Goal: Transaction & Acquisition: Subscribe to service/newsletter

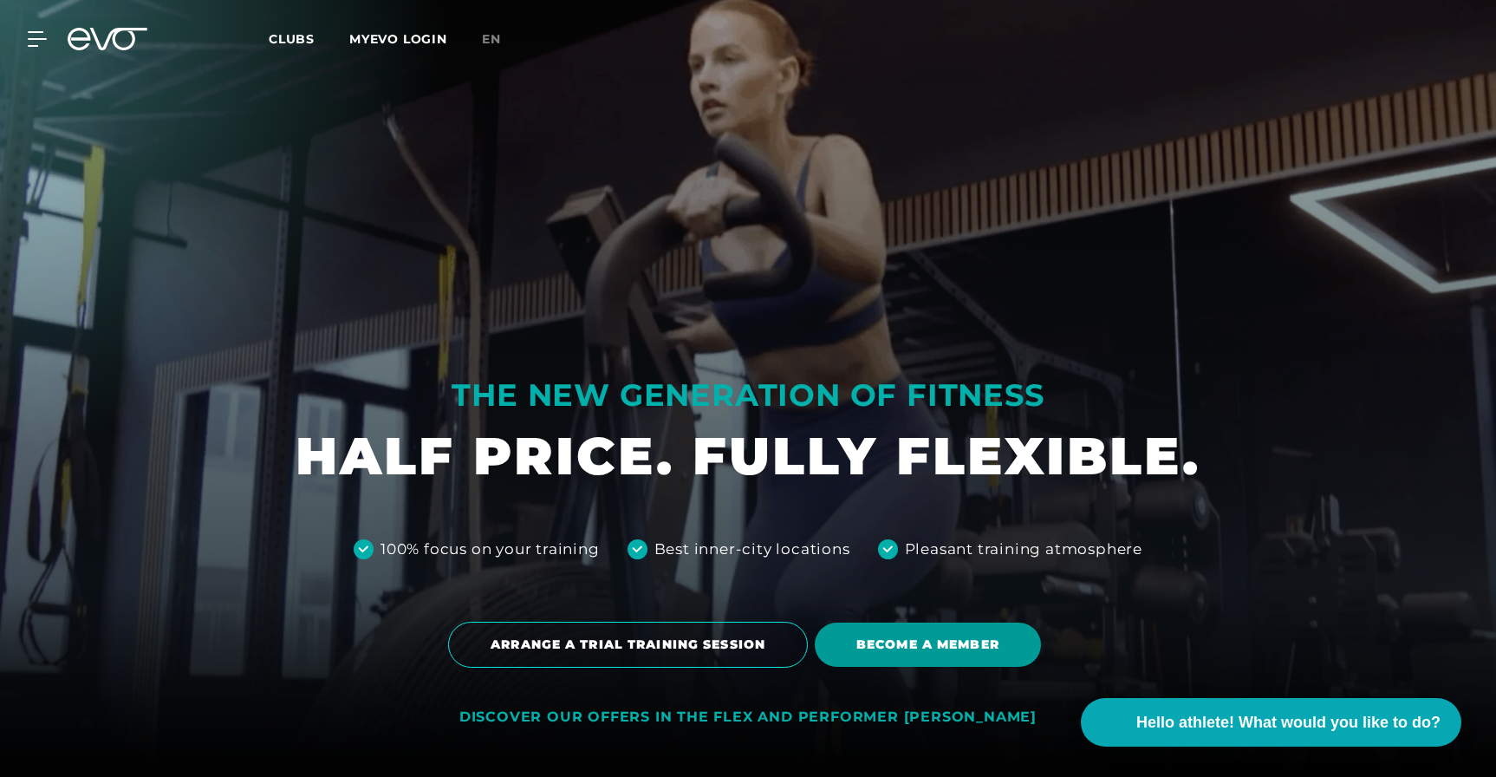
click at [916, 652] on span "BECOME A MEMBER" at bounding box center [927, 644] width 143 height 18
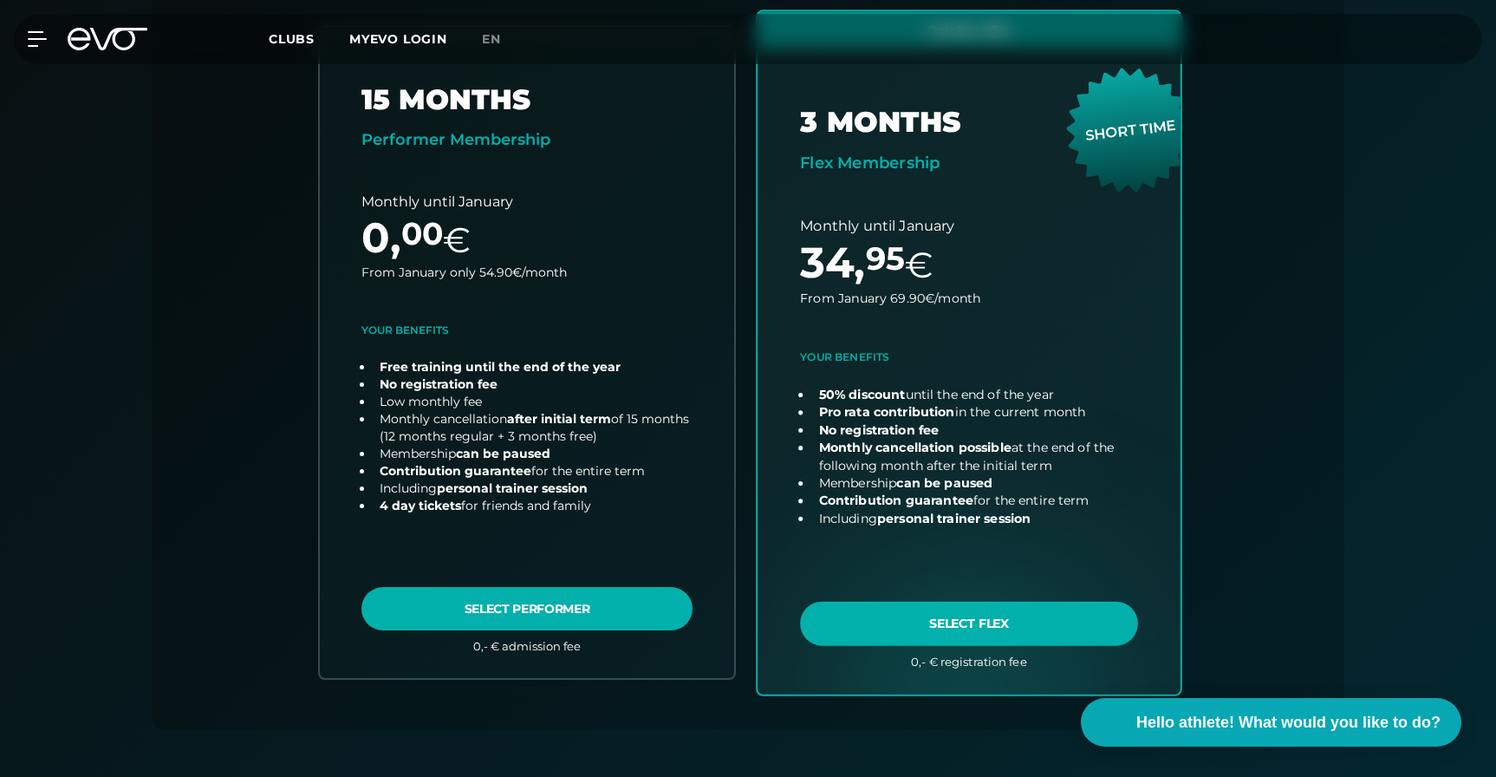
scroll to position [603, 0]
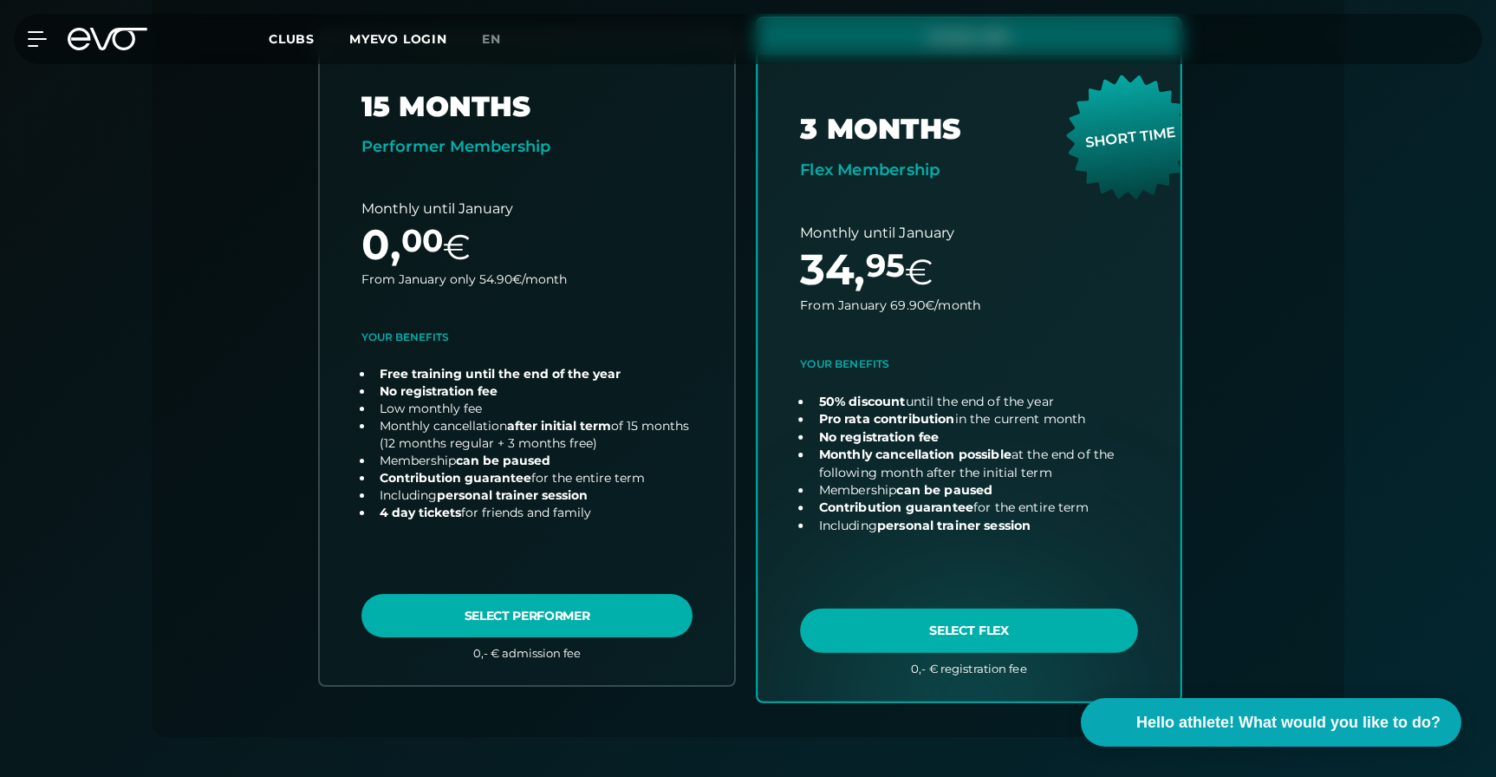
click at [999, 628] on link "choose plan" at bounding box center [969, 359] width 423 height 682
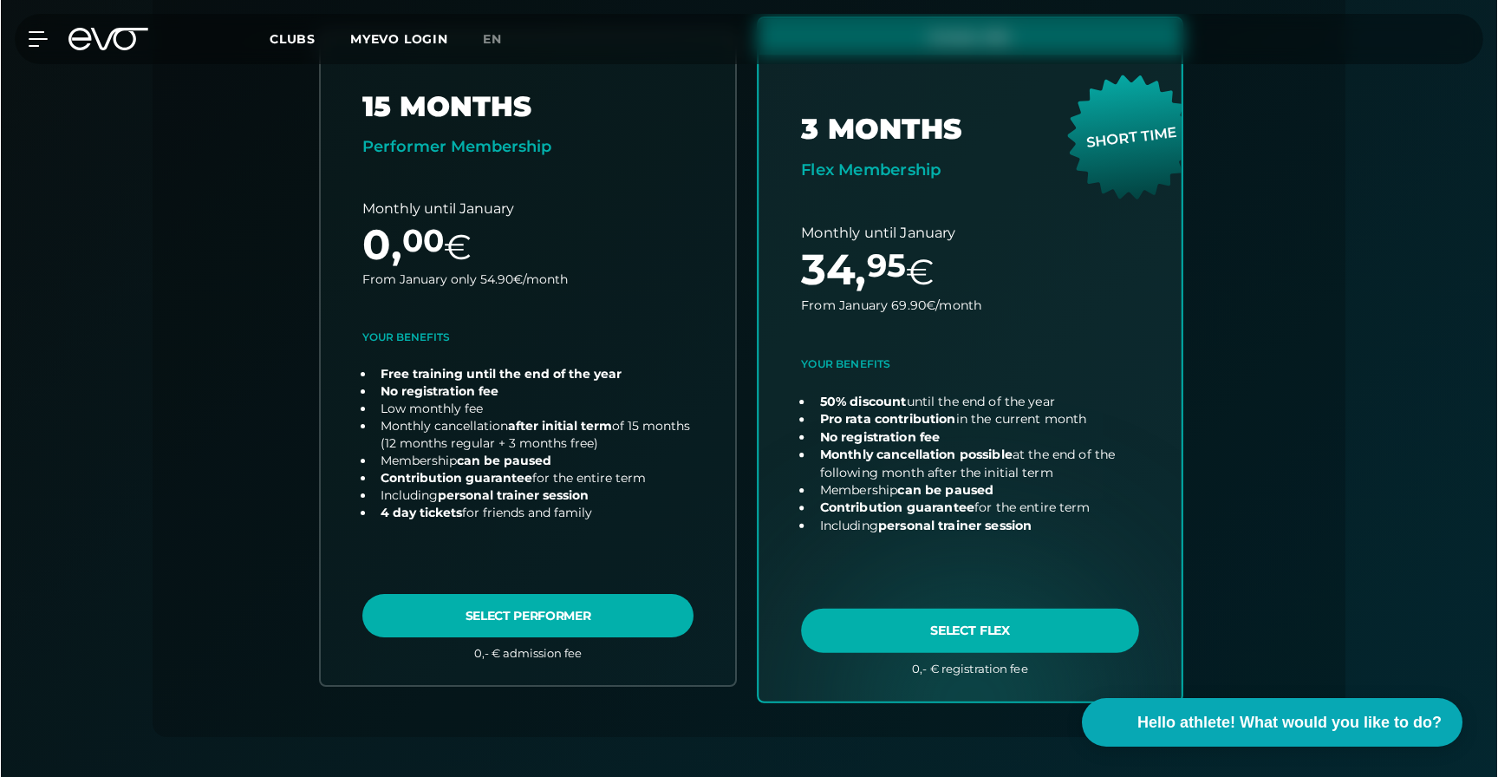
scroll to position [0, 0]
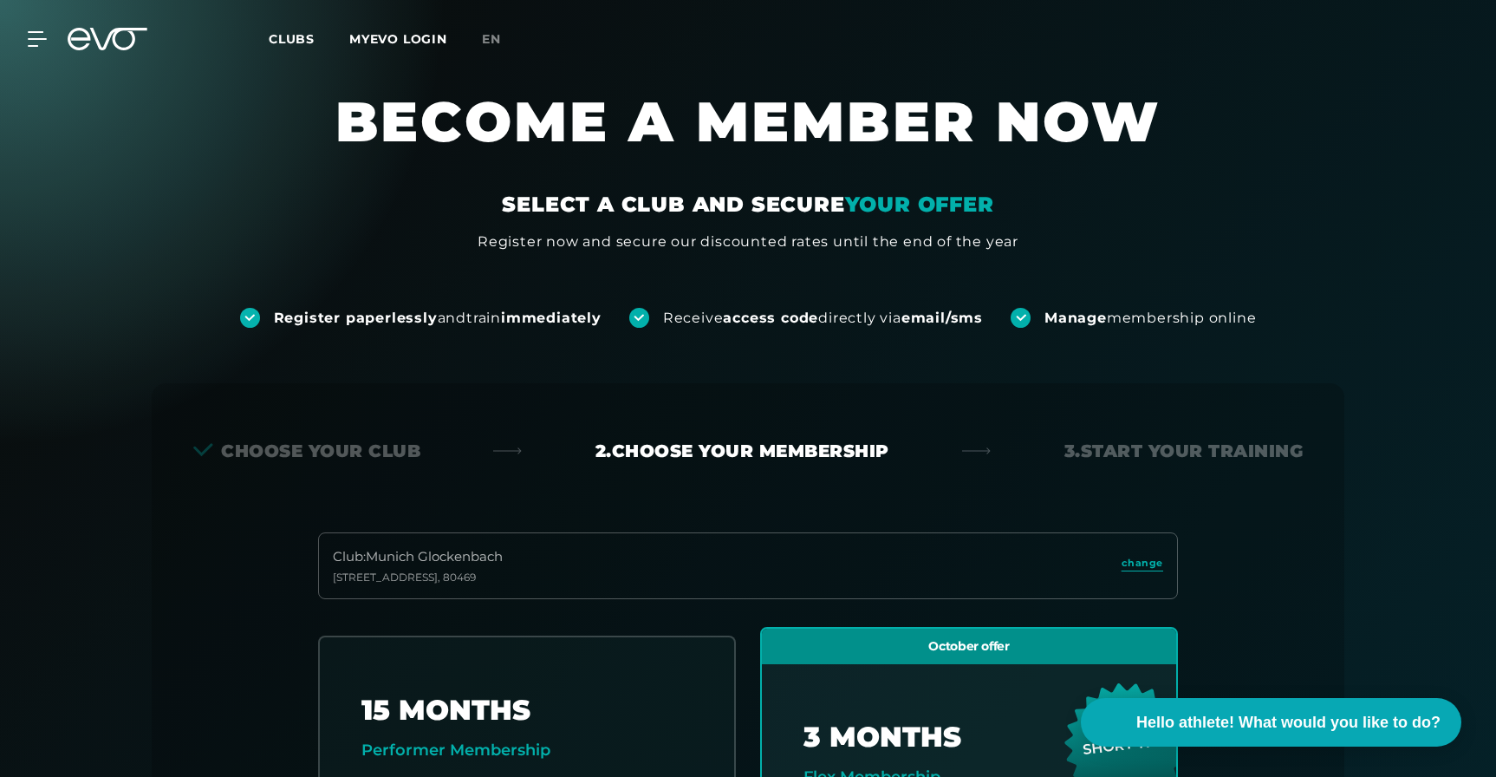
click at [506, 42] on link "en" at bounding box center [502, 39] width 40 height 20
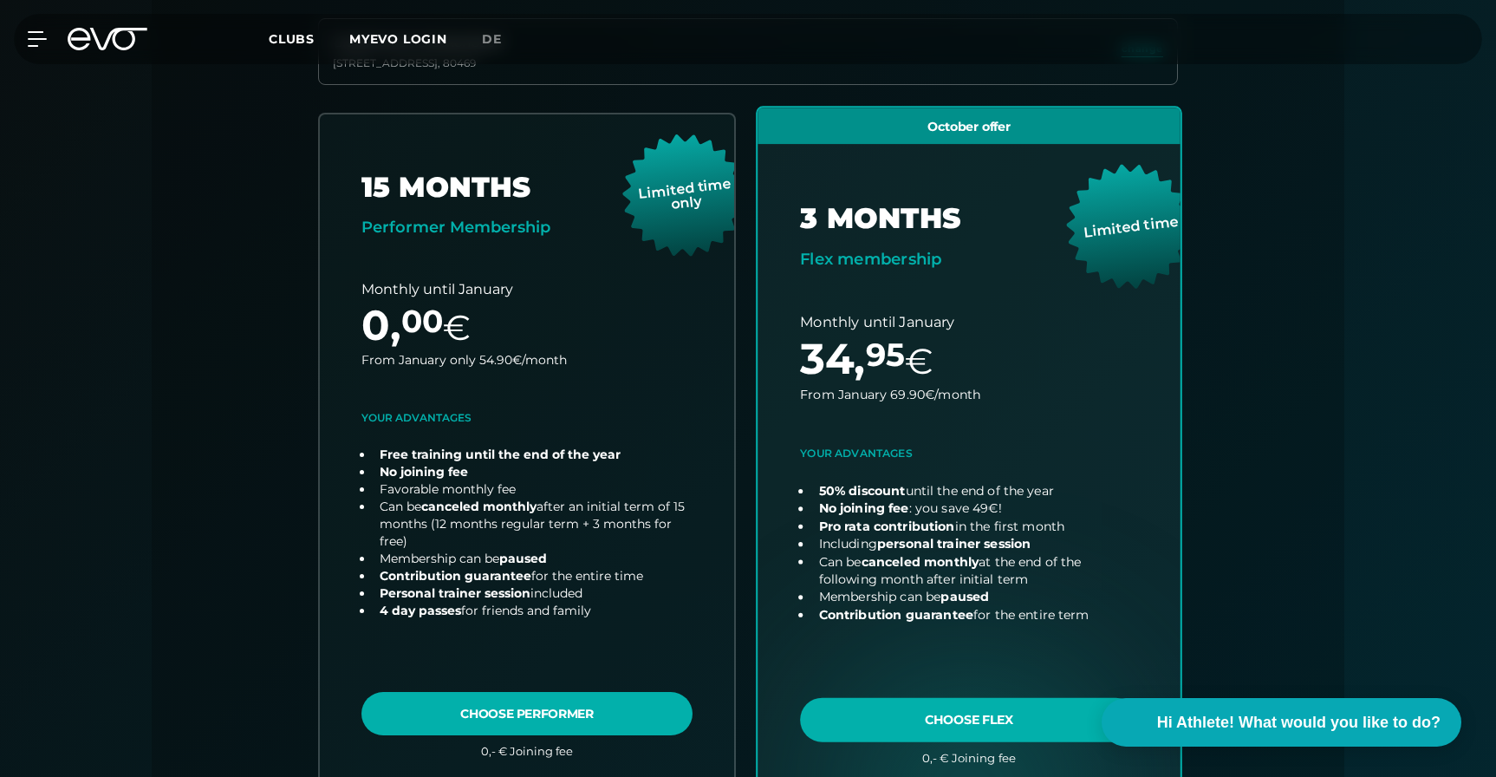
scroll to position [543, 0]
